Goal: Browse casually: Explore the website without a specific task or goal

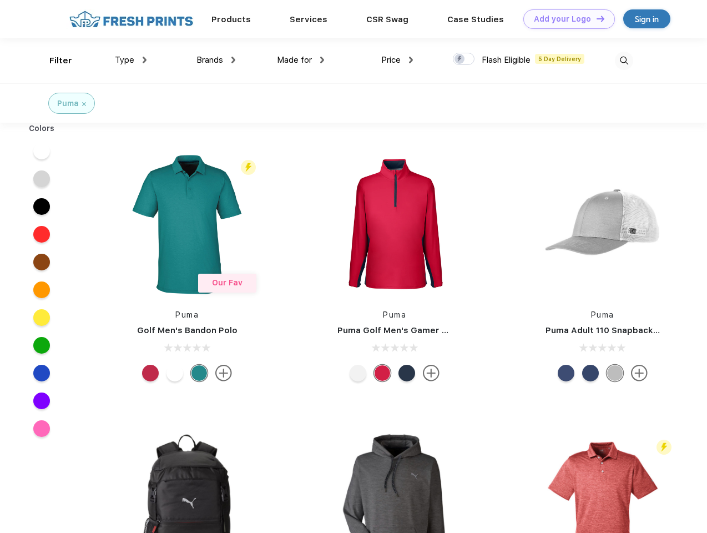
click at [565, 19] on link "Add your Logo Design Tool" at bounding box center [570, 18] width 92 height 19
click at [0, 0] on div "Design Tool" at bounding box center [0, 0] width 0 height 0
click at [596, 18] on link "Add your Logo Design Tool" at bounding box center [570, 18] width 92 height 19
click at [53, 61] on div "Filter" at bounding box center [60, 60] width 23 height 13
click at [131, 60] on span "Type" at bounding box center [124, 60] width 19 height 10
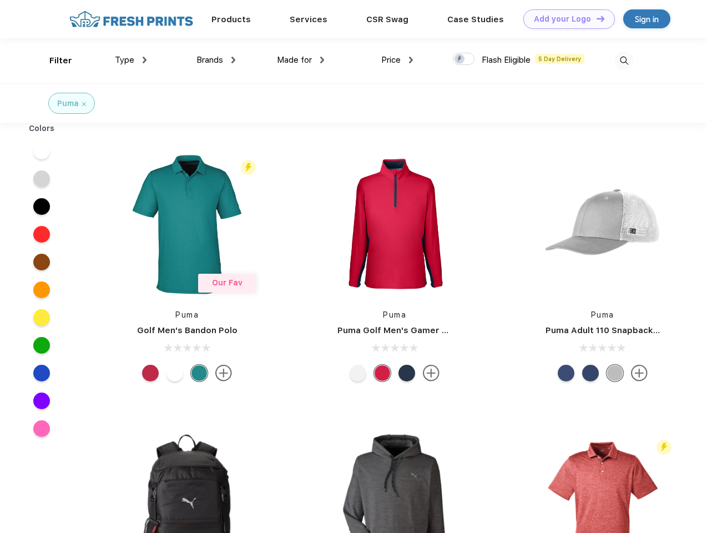
click at [216, 60] on span "Brands" at bounding box center [210, 60] width 27 height 10
click at [301, 60] on span "Made for" at bounding box center [294, 60] width 35 height 10
click at [398, 60] on span "Price" at bounding box center [390, 60] width 19 height 10
click at [464, 59] on div at bounding box center [464, 59] width 22 height 12
click at [460, 59] on input "checkbox" at bounding box center [456, 55] width 7 height 7
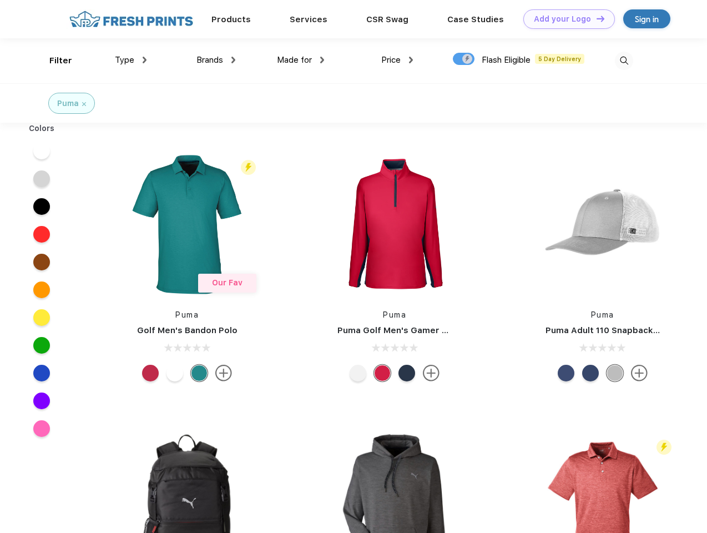
click at [624, 61] on img at bounding box center [624, 61] width 18 height 18
